Goal: Find specific page/section: Find specific page/section

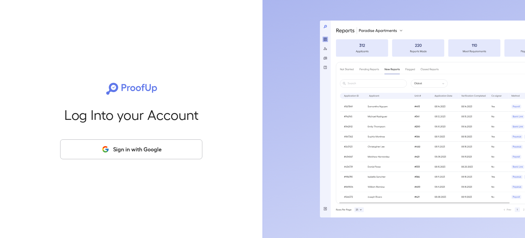
click at [115, 154] on button "Sign in with Google" at bounding box center [131, 149] width 142 height 20
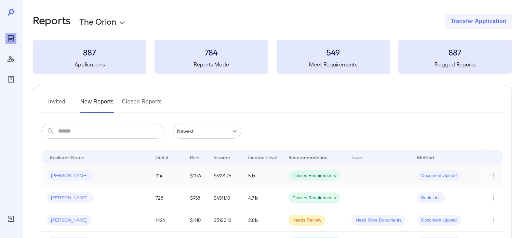
click at [73, 173] on div "[PERSON_NAME].." at bounding box center [96, 175] width 98 height 11
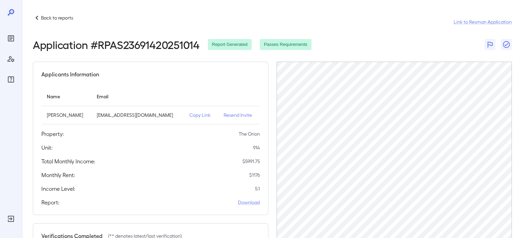
click at [38, 21] on icon at bounding box center [37, 18] width 8 height 8
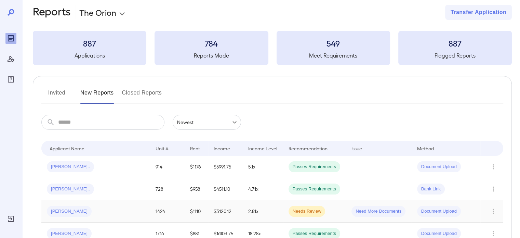
scroll to position [34, 0]
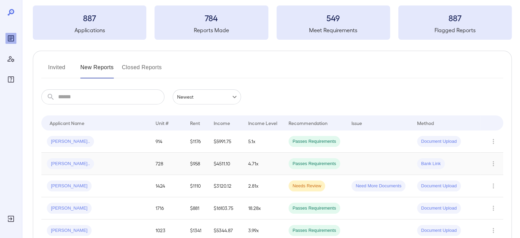
click at [104, 172] on td "[PERSON_NAME].." at bounding box center [95, 163] width 109 height 22
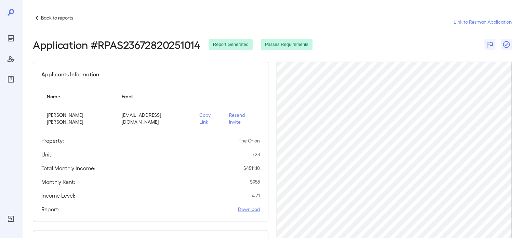
click at [65, 25] on div "Back to reports Link to Resman Application" at bounding box center [272, 22] width 479 height 16
click at [48, 14] on div "Back to reports" at bounding box center [53, 18] width 40 height 8
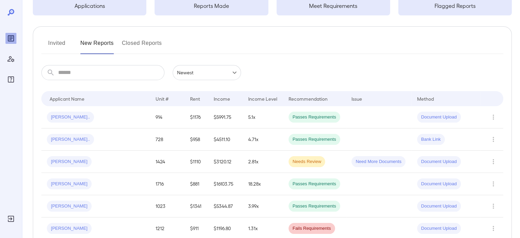
scroll to position [68, 0]
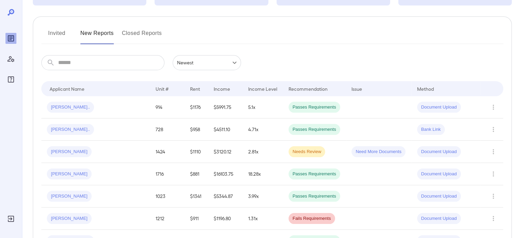
click at [55, 35] on button "Invited" at bounding box center [56, 36] width 31 height 16
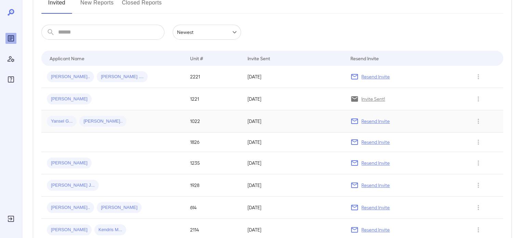
scroll to position [103, 0]
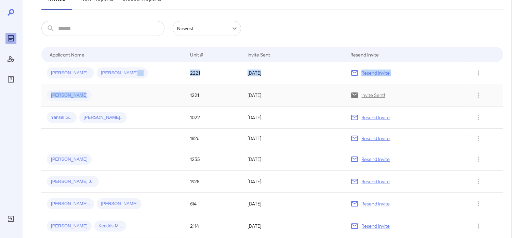
drag, startPoint x: 120, startPoint y: 77, endPoint x: 121, endPoint y: 89, distance: 12.0
click at [161, 36] on input "text" at bounding box center [111, 28] width 106 height 15
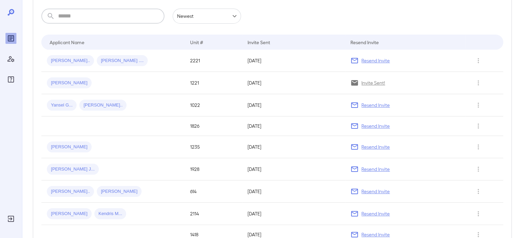
scroll to position [68, 0]
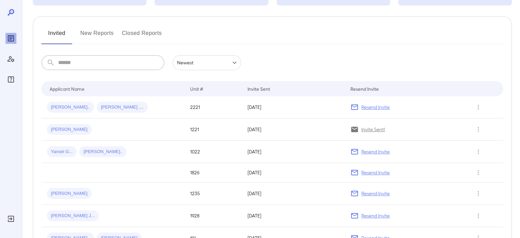
click at [94, 29] on button "New Reports" at bounding box center [96, 36] width 33 height 16
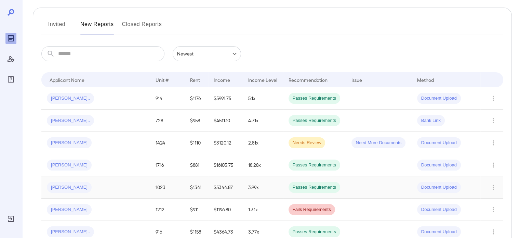
scroll to position [34, 0]
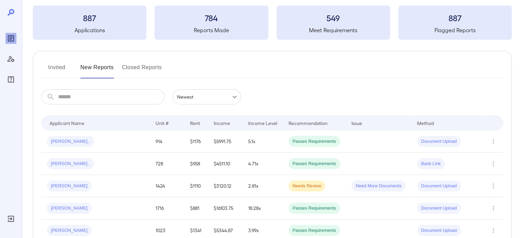
click at [94, 100] on input "text" at bounding box center [111, 96] width 106 height 15
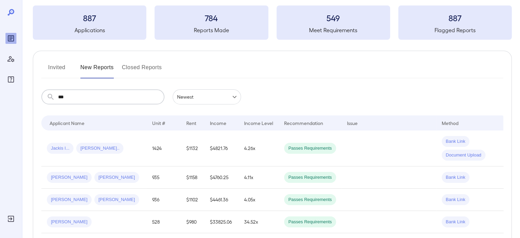
scroll to position [0, 0]
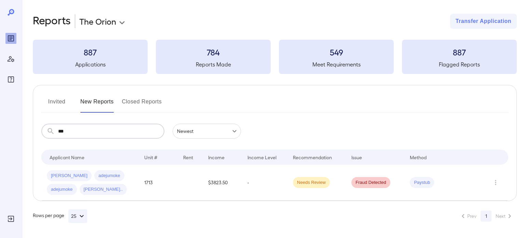
type input "***"
click at [59, 95] on div "Invited New Reports Closed Reports ​ *** ​ Newest ****** Drop to group by Appli…" at bounding box center [275, 143] width 484 height 116
click at [60, 102] on button "Invited" at bounding box center [56, 104] width 31 height 16
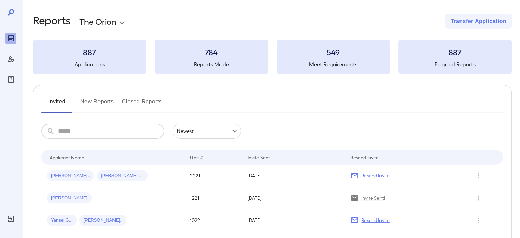
click at [81, 126] on input "text" at bounding box center [111, 130] width 106 height 15
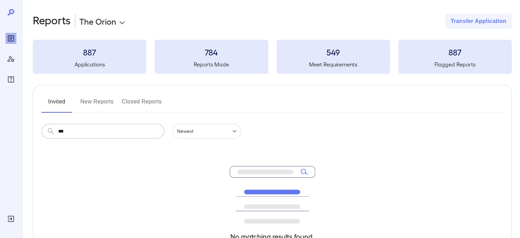
type input "***"
click at [98, 97] on button "New Reports" at bounding box center [96, 104] width 33 height 16
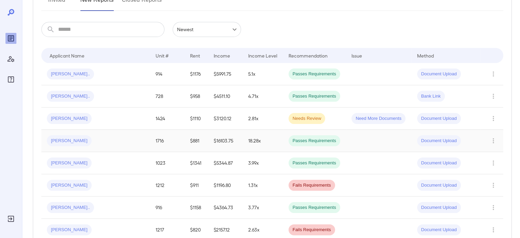
scroll to position [103, 0]
